Goal: Navigation & Orientation: Find specific page/section

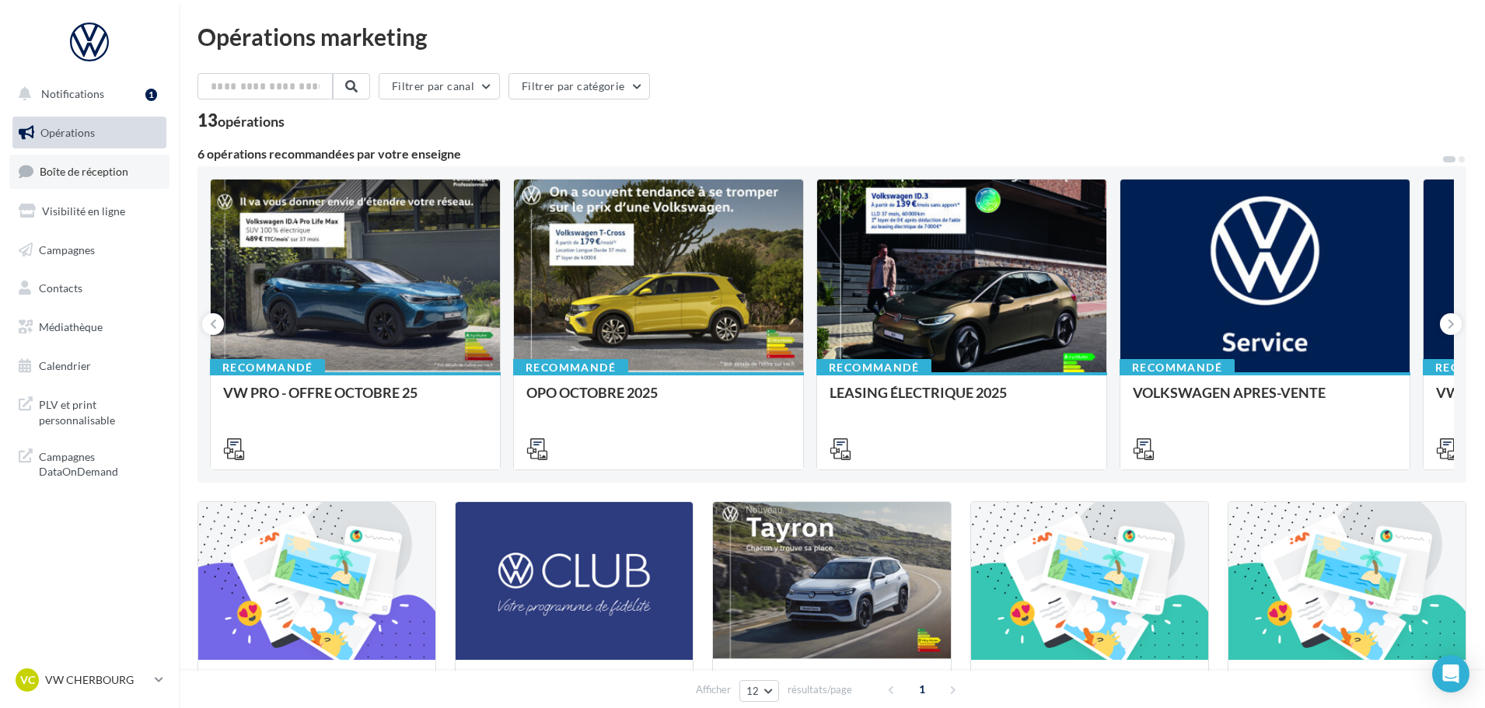
click at [124, 165] on span "Boîte de réception" at bounding box center [84, 171] width 89 height 13
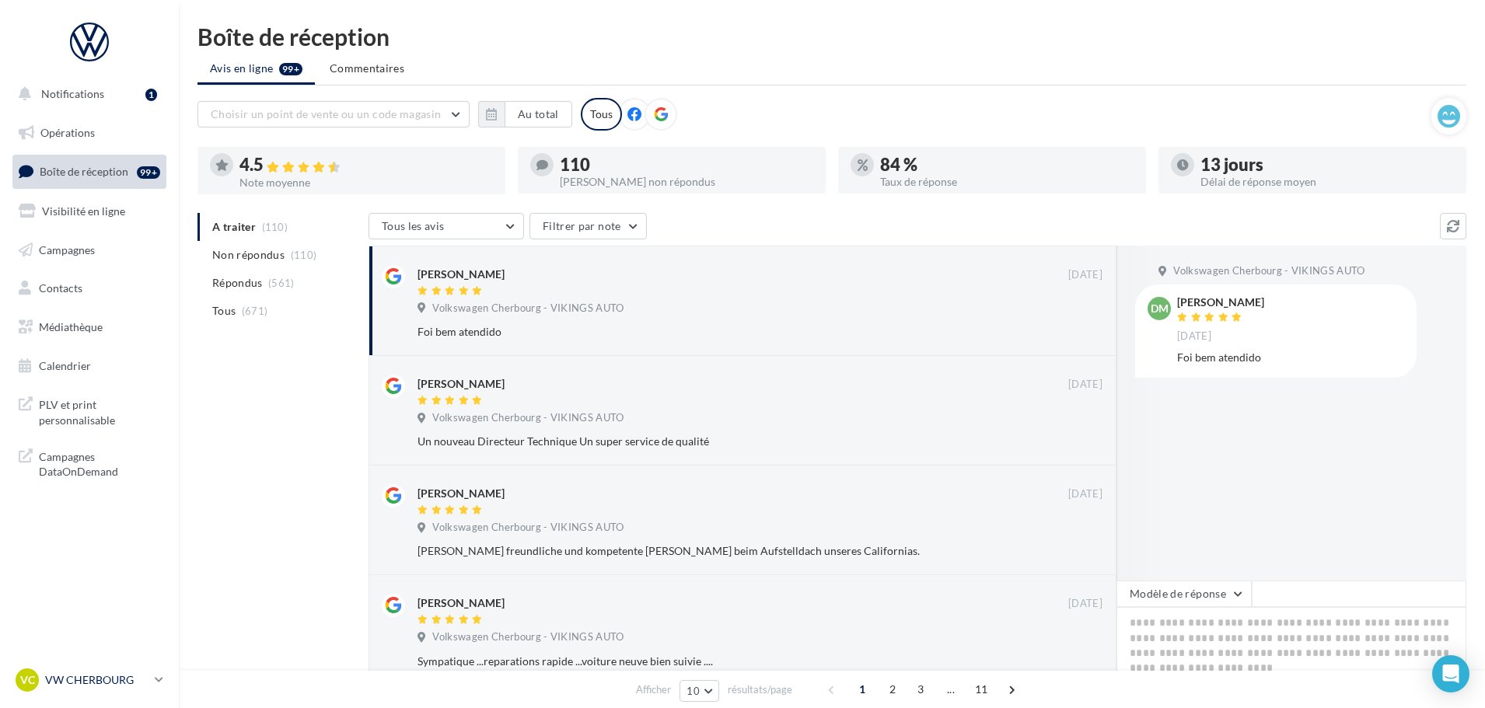
click at [111, 679] on p "VW CHERBOURG" at bounding box center [96, 680] width 103 height 16
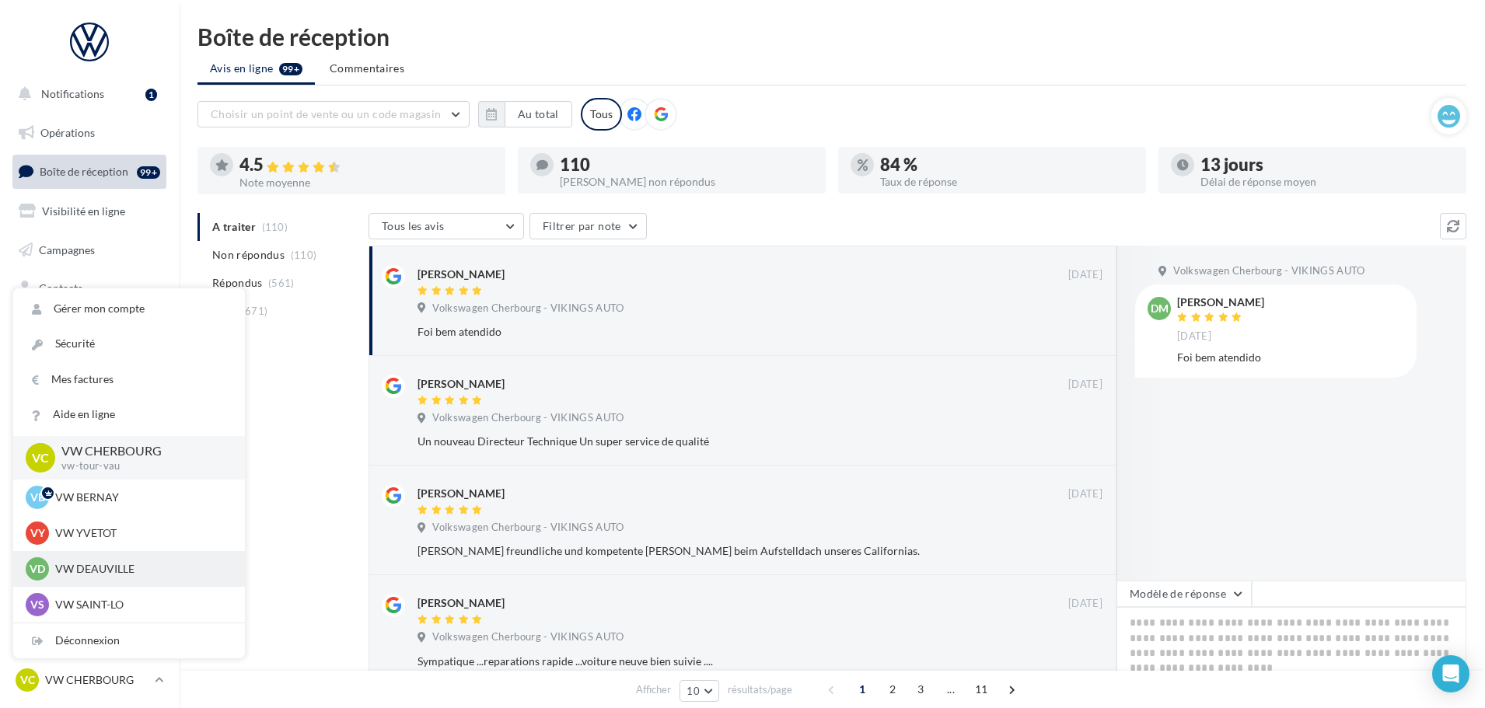
click at [110, 557] on div "VD VW DEAUVILLE vw-touq-vau" at bounding box center [129, 568] width 207 height 23
